Goal: Transaction & Acquisition: Purchase product/service

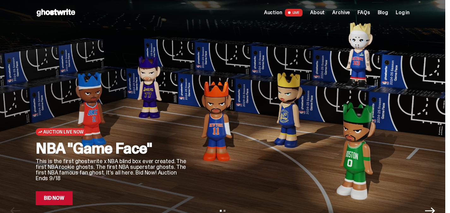
click at [46, 147] on h2 "NBA "Game Face"" at bounding box center [112, 148] width 152 height 15
click at [49, 192] on link "Bid Now" at bounding box center [54, 199] width 37 height 14
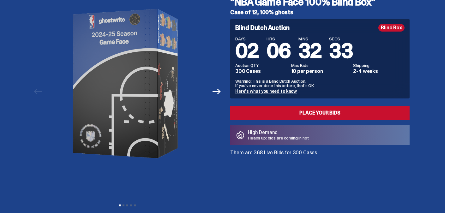
scroll to position [43, 0]
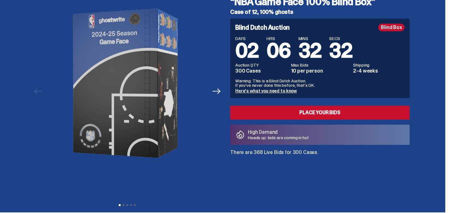
click at [217, 88] on icon "Next" at bounding box center [217, 91] width 8 height 8
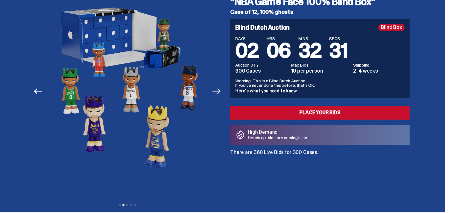
click at [217, 88] on icon "Next" at bounding box center [217, 91] width 8 height 8
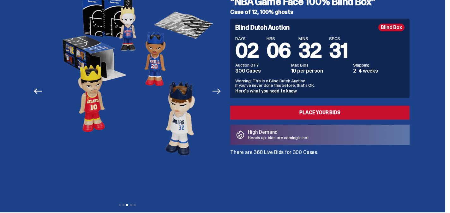
click at [217, 88] on icon "Next" at bounding box center [217, 91] width 8 height 8
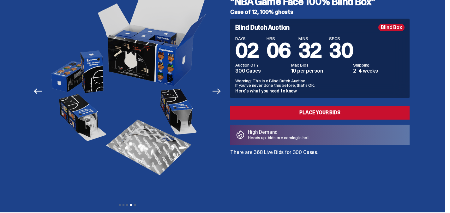
click at [217, 88] on icon "Next" at bounding box center [217, 91] width 8 height 8
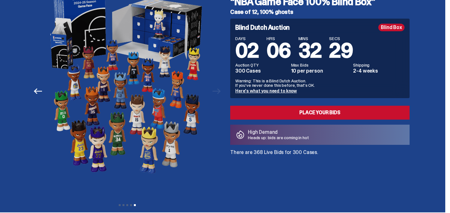
click at [217, 88] on div at bounding box center [127, 84] width 183 height 202
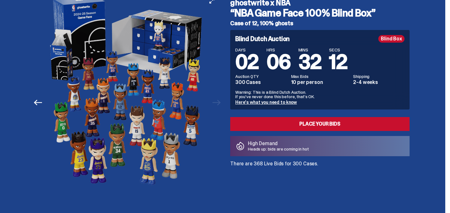
scroll to position [0, 0]
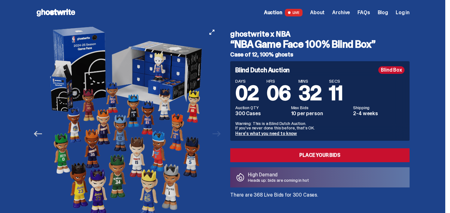
click at [34, 132] on icon "Previous" at bounding box center [38, 134] width 8 height 6
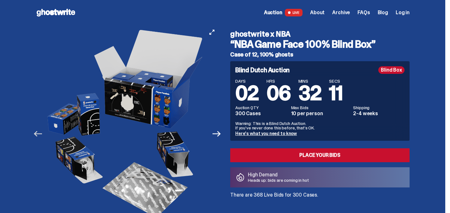
click at [34, 132] on icon "Previous" at bounding box center [38, 134] width 8 height 6
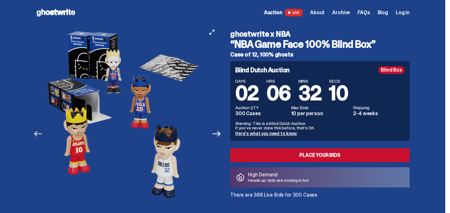
click at [34, 132] on icon "Previous" at bounding box center [38, 134] width 8 height 6
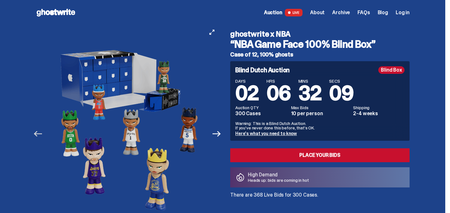
click at [34, 132] on icon "Previous" at bounding box center [38, 134] width 8 height 6
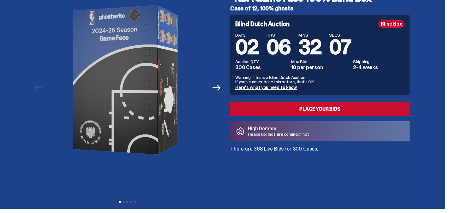
scroll to position [36, 0]
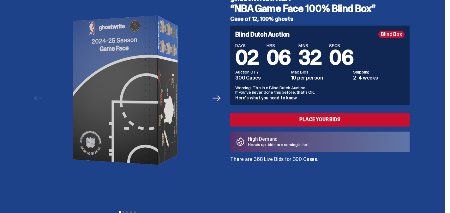
click at [219, 95] on icon "Next" at bounding box center [217, 98] width 8 height 8
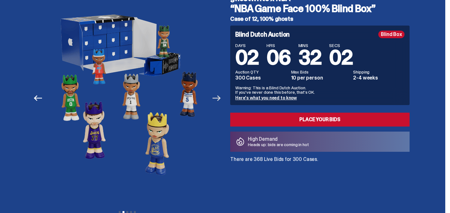
click at [219, 95] on icon "Next" at bounding box center [217, 98] width 8 height 8
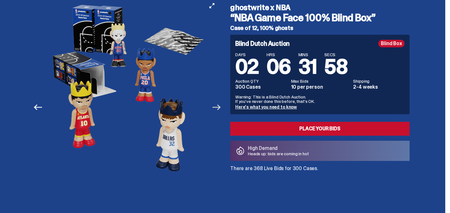
scroll to position [26, 0]
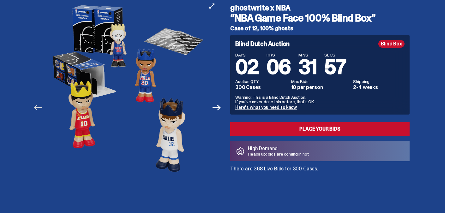
click at [34, 107] on icon "Previous" at bounding box center [38, 108] width 8 height 8
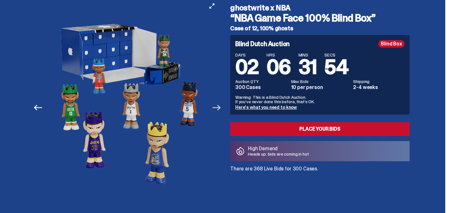
click at [216, 108] on icon "Next" at bounding box center [217, 108] width 8 height 8
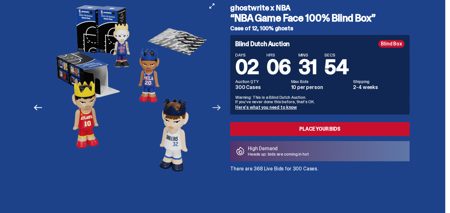
click at [216, 108] on icon "Next" at bounding box center [217, 108] width 8 height 8
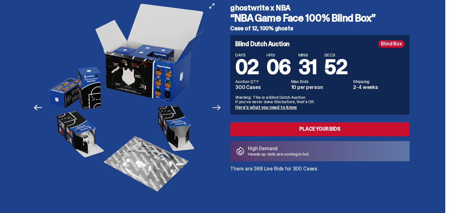
click at [216, 108] on icon "Next" at bounding box center [217, 108] width 8 height 8
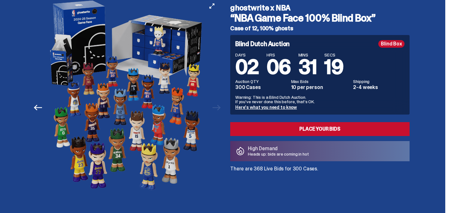
scroll to position [0, 0]
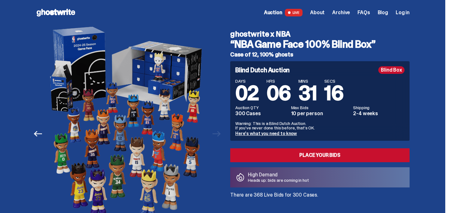
click at [325, 10] on span "About" at bounding box center [317, 12] width 15 height 5
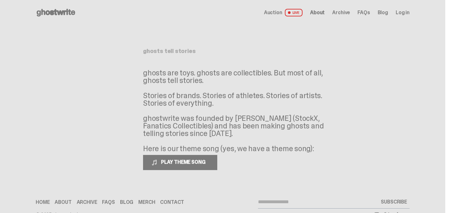
click at [350, 13] on span "Archive" at bounding box center [341, 12] width 18 height 5
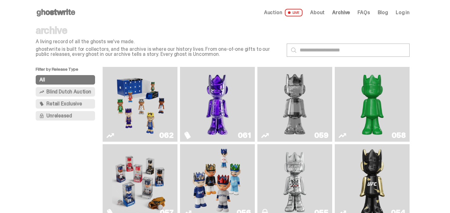
click at [126, 107] on img "Game Face (2025)" at bounding box center [140, 105] width 56 height 70
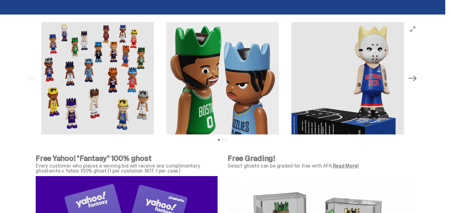
scroll to position [1939, 0]
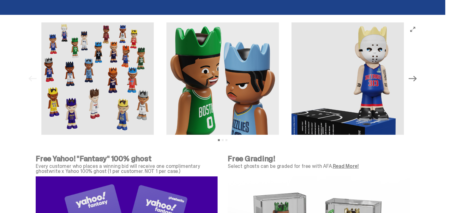
click at [417, 86] on button "Next" at bounding box center [413, 79] width 14 height 14
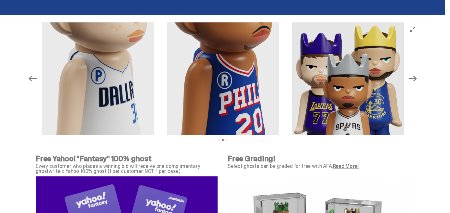
click at [417, 86] on button "Next" at bounding box center [413, 79] width 14 height 14
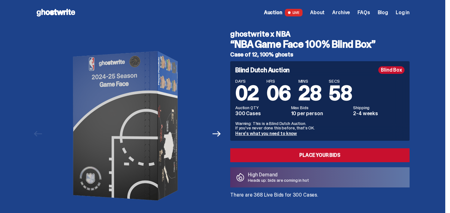
scroll to position [0, 0]
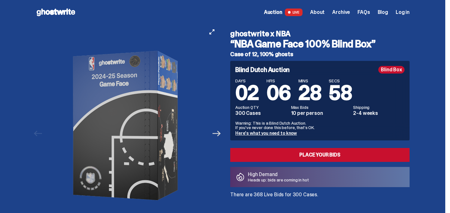
click at [218, 130] on icon "Next" at bounding box center [217, 134] width 8 height 8
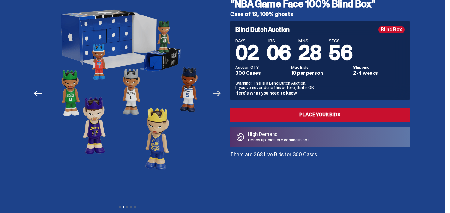
scroll to position [40, 0]
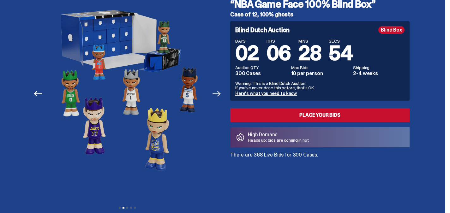
click at [219, 93] on icon "Next" at bounding box center [217, 94] width 8 height 8
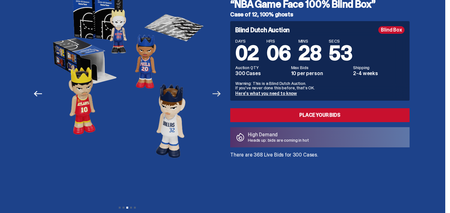
click at [219, 93] on icon "Next" at bounding box center [217, 94] width 8 height 8
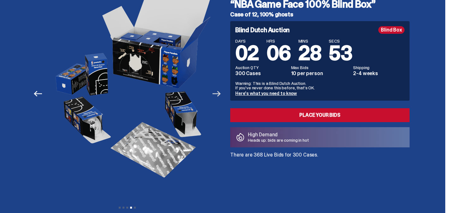
click at [219, 93] on icon "Next" at bounding box center [217, 94] width 8 height 8
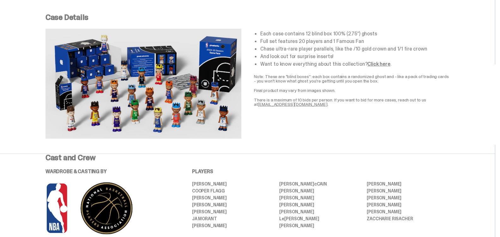
scroll to position [255, 0]
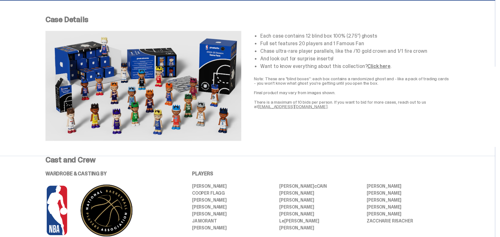
click at [380, 66] on link "Click here" at bounding box center [379, 66] width 23 height 7
